Goal: Transaction & Acquisition: Download file/media

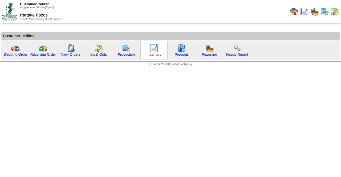
click at [152, 55] on link "Inventory" at bounding box center [154, 54] width 15 height 4
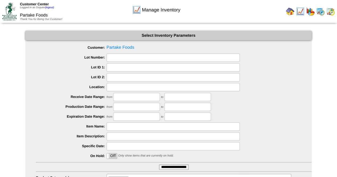
click at [184, 164] on ul "Customer: Partake Foods Lot Number: Lot ID 1: Lot ID 2: Location: Receive Date …" at bounding box center [168, 118] width 286 height 148
click at [184, 167] on input "**********" at bounding box center [174, 167] width 30 height 5
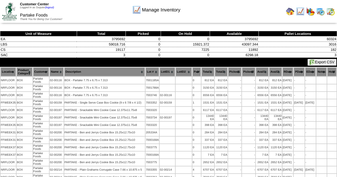
click at [307, 61] on button "Export CSV" at bounding box center [321, 62] width 29 height 7
click at [293, 15] on img at bounding box center [290, 11] width 9 height 9
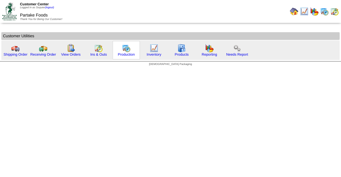
click at [125, 52] on img at bounding box center [126, 48] width 9 height 9
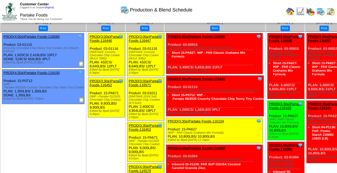
scroll to position [27, 0]
